Goal: Check status: Check status

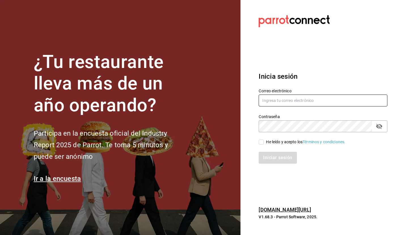
type input "selene@untax.com.mx"
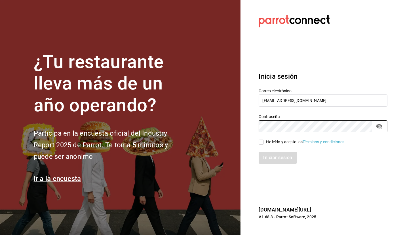
click at [262, 142] on input "He leído y acepto los Términos y condiciones." at bounding box center [261, 142] width 5 height 5
checkbox input "true"
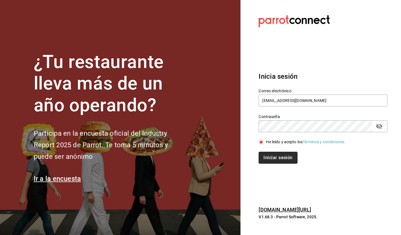
click at [275, 157] on button "Iniciar sesión" at bounding box center [278, 158] width 39 height 12
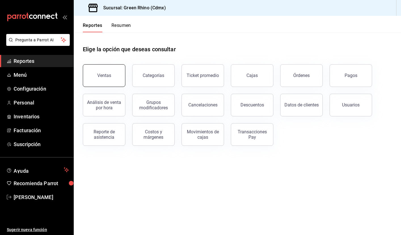
click at [100, 77] on div "Ventas" at bounding box center [104, 75] width 14 height 5
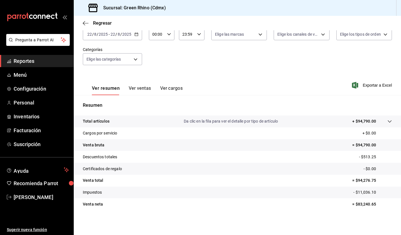
scroll to position [36, 0]
click at [357, 204] on p "= $83,240.65" at bounding box center [372, 205] width 40 height 6
click at [247, 210] on tr "Venta neta = $83,240.65" at bounding box center [237, 205] width 327 height 12
